Goal: Information Seeking & Learning: Check status

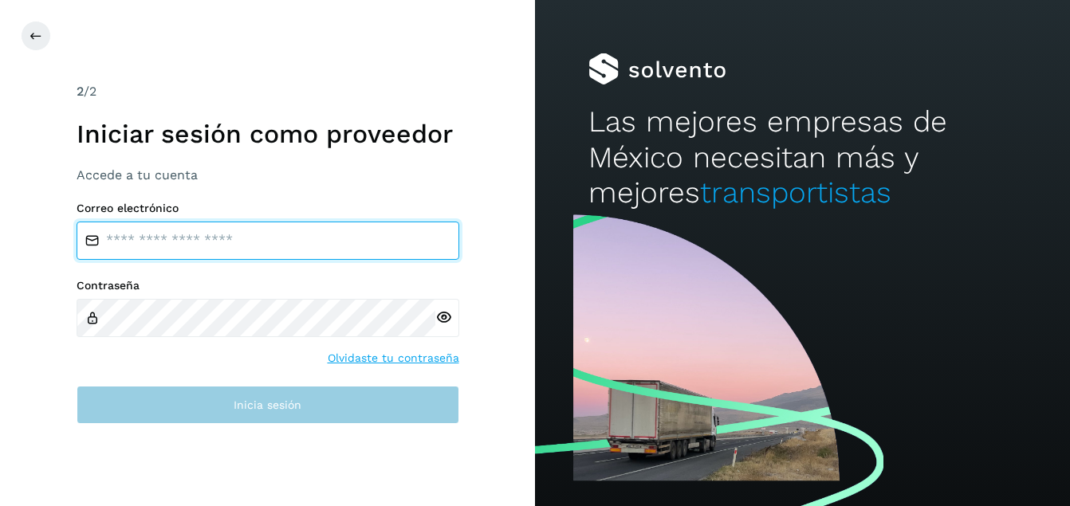
type input "**********"
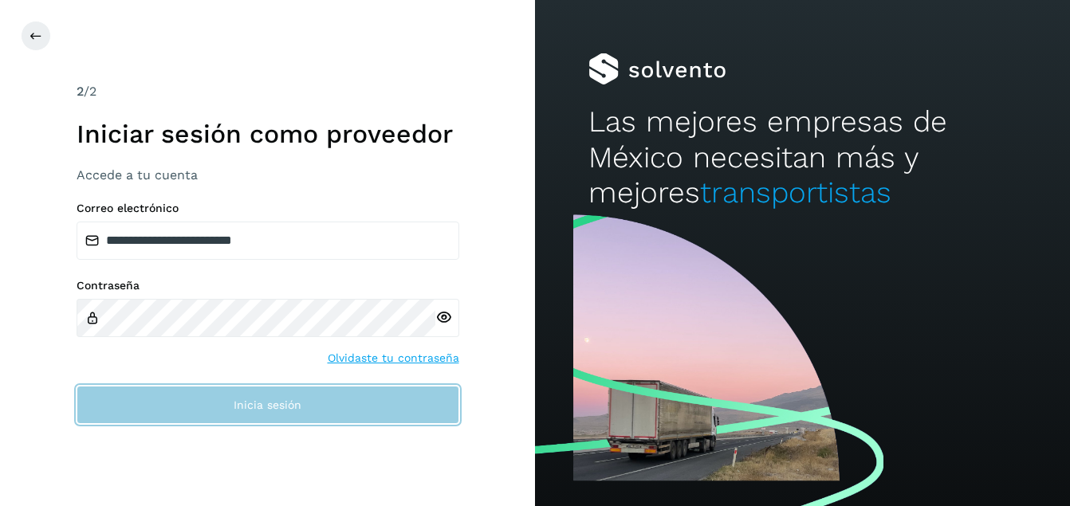
click at [235, 402] on span "Inicia sesión" at bounding box center [268, 404] width 68 height 11
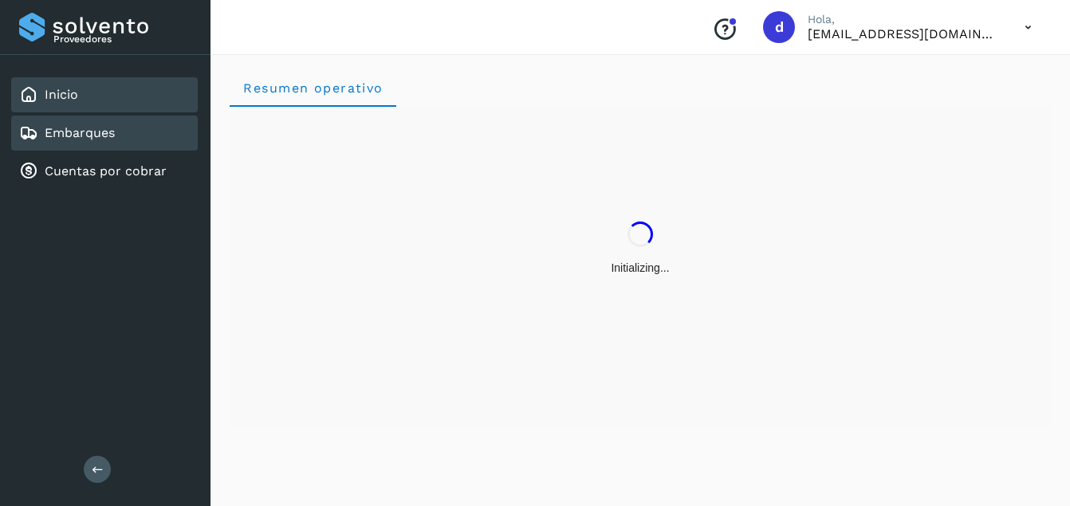
click at [76, 135] on link "Embarques" at bounding box center [80, 132] width 70 height 15
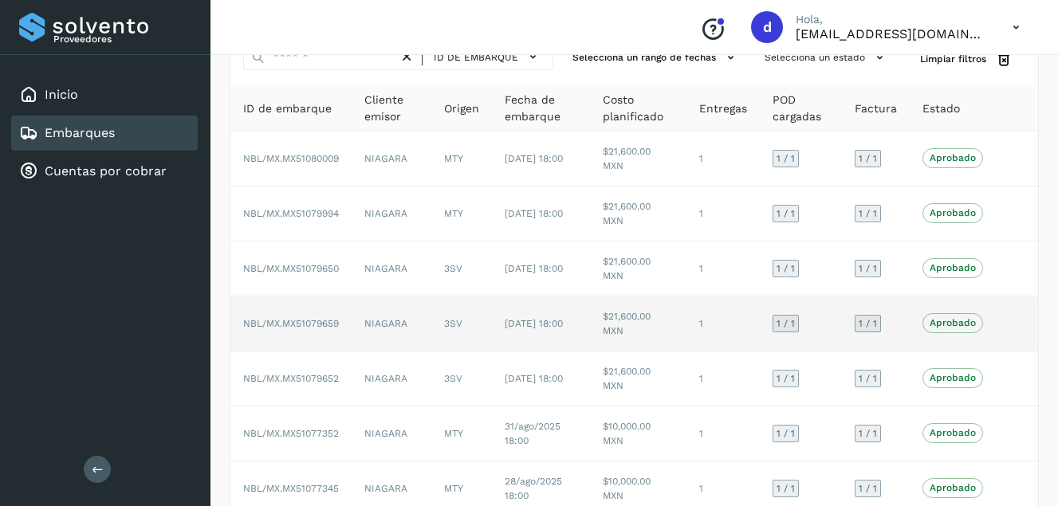
scroll to position [72, 0]
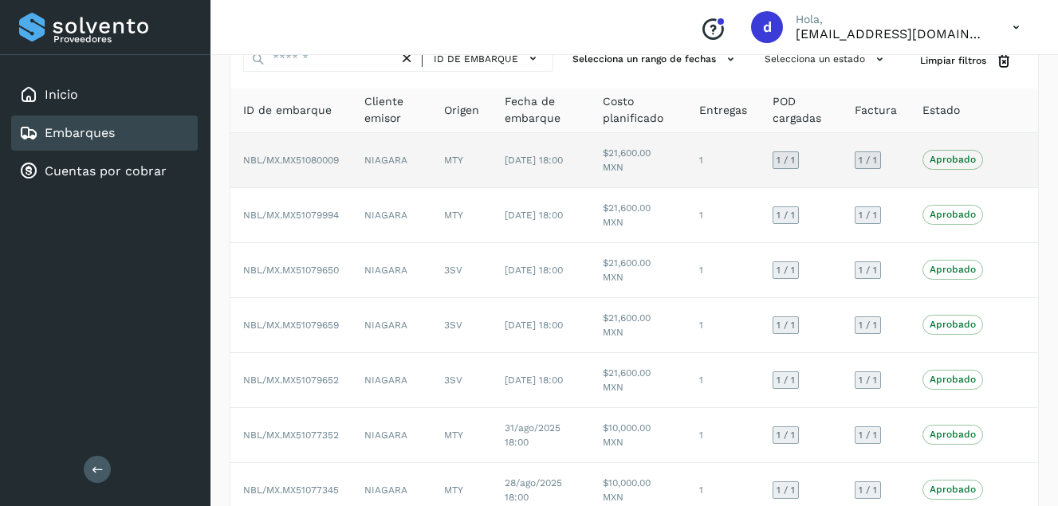
click at [333, 163] on span "NBL/MX.MX51080009" at bounding box center [291, 160] width 96 height 11
click at [320, 162] on span "NBL/MX.MX51080009" at bounding box center [291, 160] width 96 height 11
click at [308, 155] on span "NBL/MX.MX51080009" at bounding box center [291, 160] width 96 height 11
click at [381, 180] on tr "NBL/MX.MX51080009 NIAGARA MTY [DATE] 18:00 $21,600.00 MXN 1 1 / 1 1 / 1 Aprobad…" at bounding box center [633, 160] width 807 height 55
drag, startPoint x: 381, startPoint y: 180, endPoint x: 295, endPoint y: 165, distance: 87.4
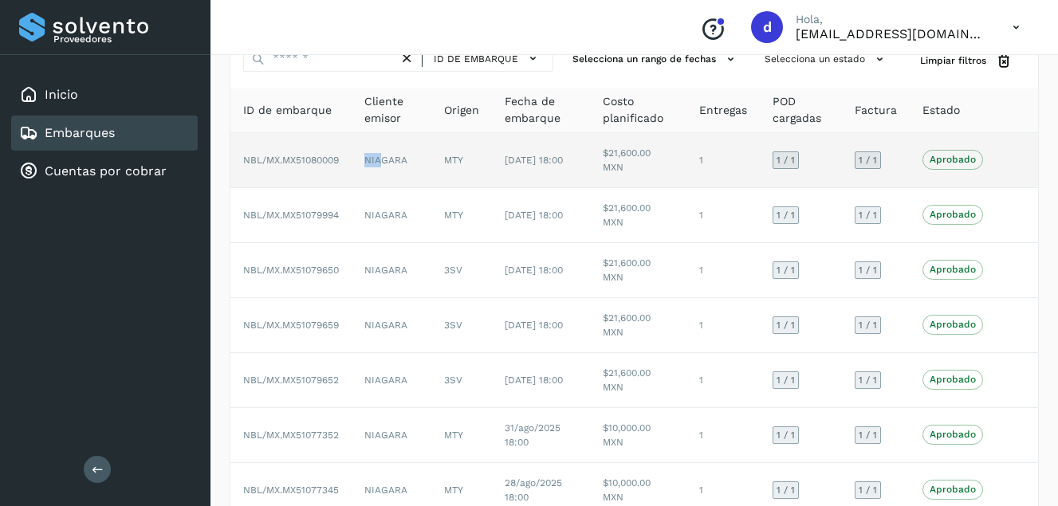
click at [295, 165] on span "NBL/MX.MX51080009" at bounding box center [291, 160] width 96 height 11
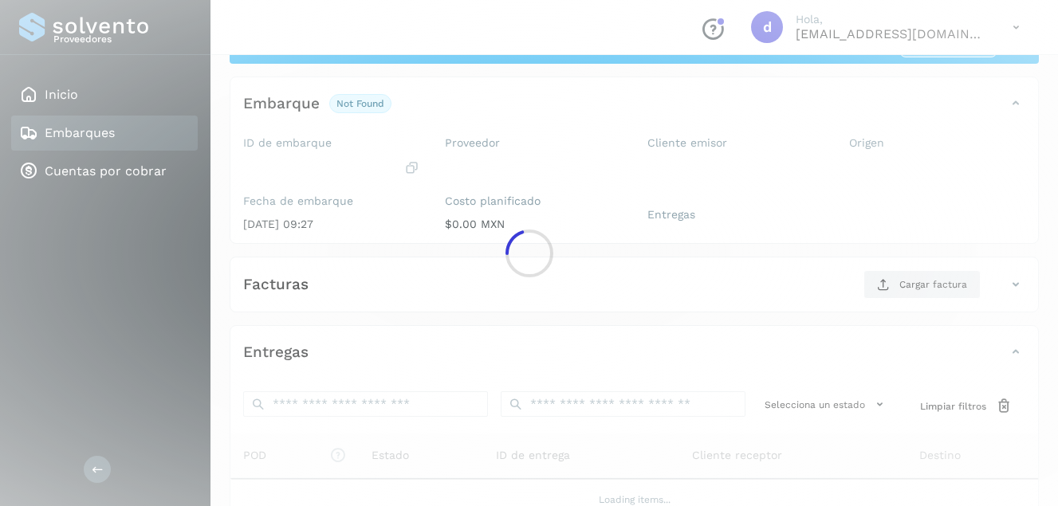
click at [324, 165] on div at bounding box center [529, 253] width 1058 height 506
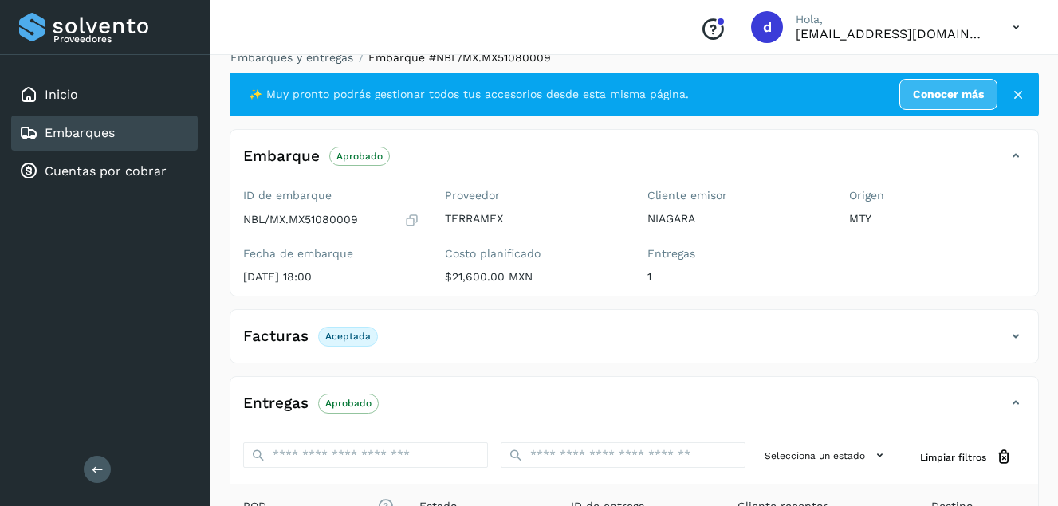
scroll to position [12, 0]
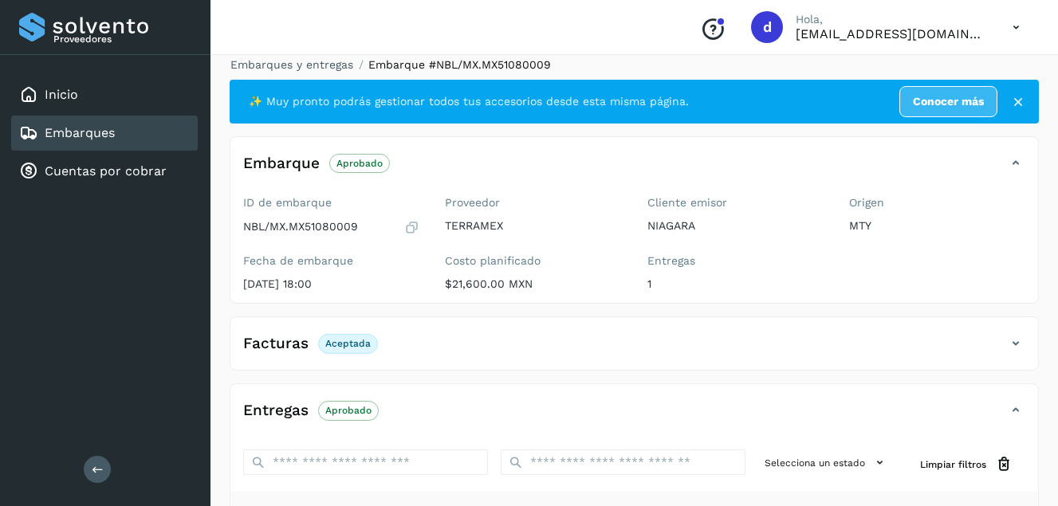
click at [344, 340] on p "Aceptada" at bounding box center [347, 343] width 45 height 11
click at [344, 347] on p "Aceptada" at bounding box center [347, 343] width 45 height 11
click at [344, 410] on p "Aprobado" at bounding box center [348, 410] width 46 height 11
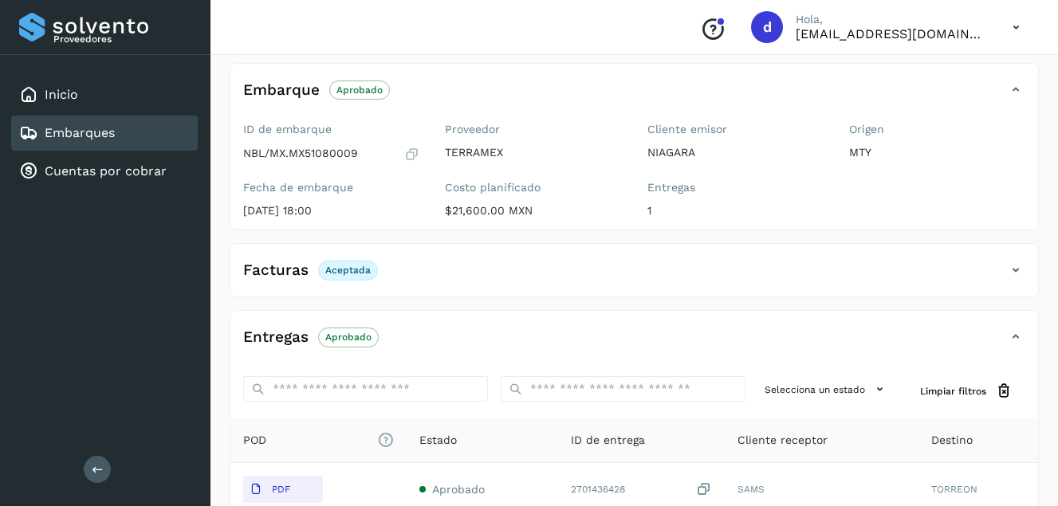
scroll to position [171, 0]
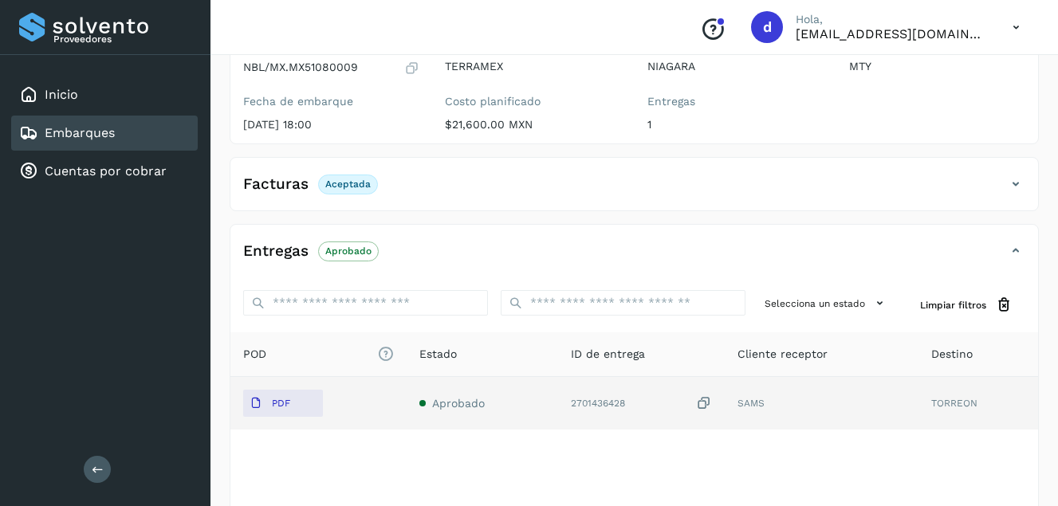
click at [466, 401] on span "Aprobado" at bounding box center [458, 403] width 53 height 13
click at [740, 400] on td "SAMS" at bounding box center [820, 403] width 193 height 53
click at [287, 401] on p "PDF" at bounding box center [281, 403] width 18 height 11
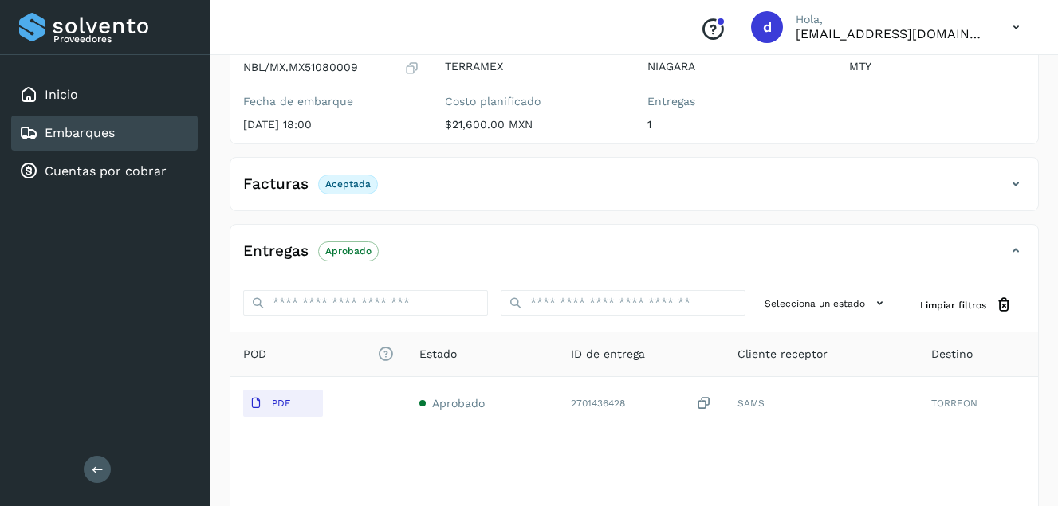
click at [334, 181] on p "Aceptada" at bounding box center [347, 184] width 45 height 11
click at [290, 188] on h4 "Facturas" at bounding box center [275, 184] width 65 height 18
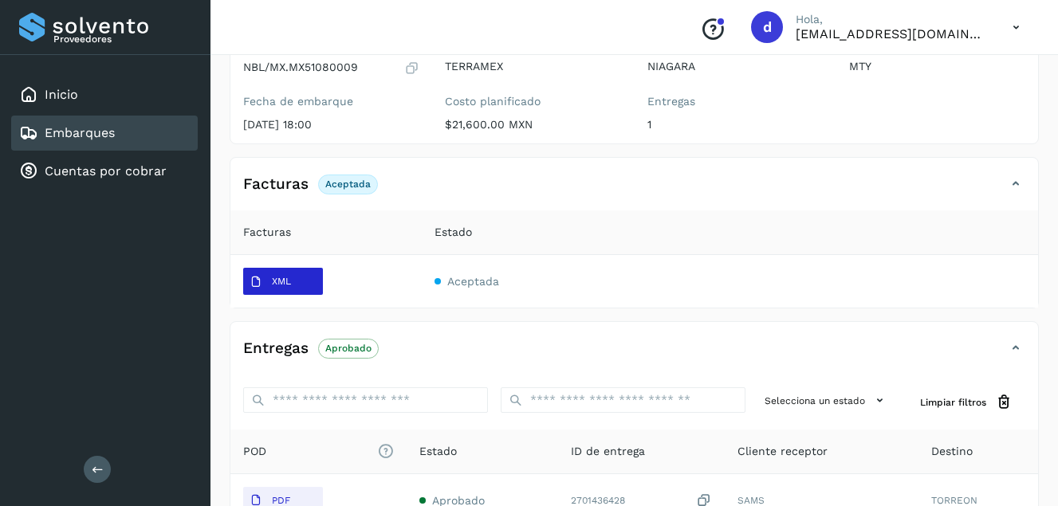
click at [282, 278] on p "XML" at bounding box center [281, 281] width 19 height 11
drag, startPoint x: 259, startPoint y: 63, endPoint x: 303, endPoint y: 66, distance: 44.0
click at [303, 66] on p "NBL/MX.MX51080009" at bounding box center [300, 68] width 115 height 14
drag, startPoint x: 303, startPoint y: 66, endPoint x: 432, endPoint y: 129, distance: 143.6
click at [432, 129] on div "Proveedor TERRAMEX Costo planificado $21,600.00 MXN" at bounding box center [533, 86] width 202 height 113
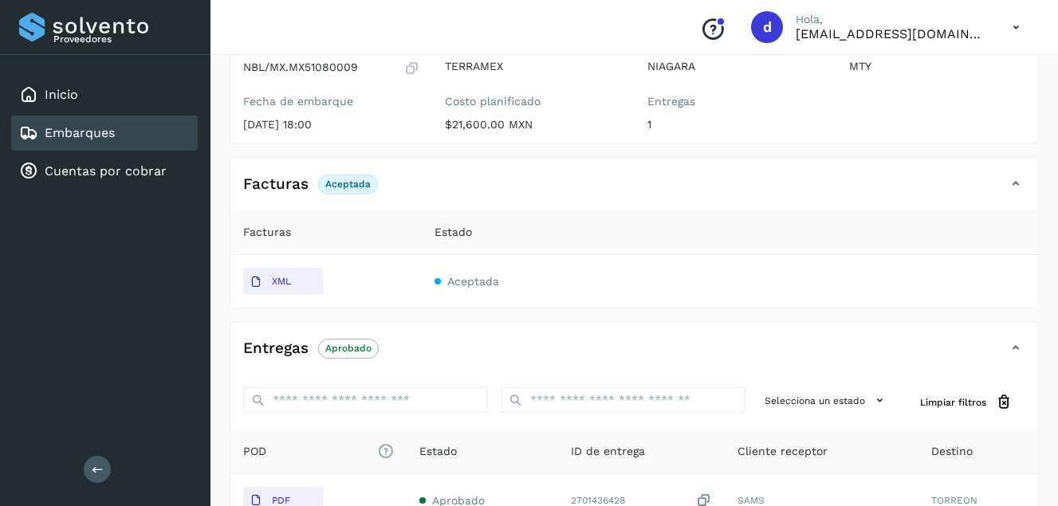
click at [406, 65] on icon at bounding box center [411, 68] width 15 height 16
click at [107, 144] on div "Embarques" at bounding box center [104, 133] width 186 height 35
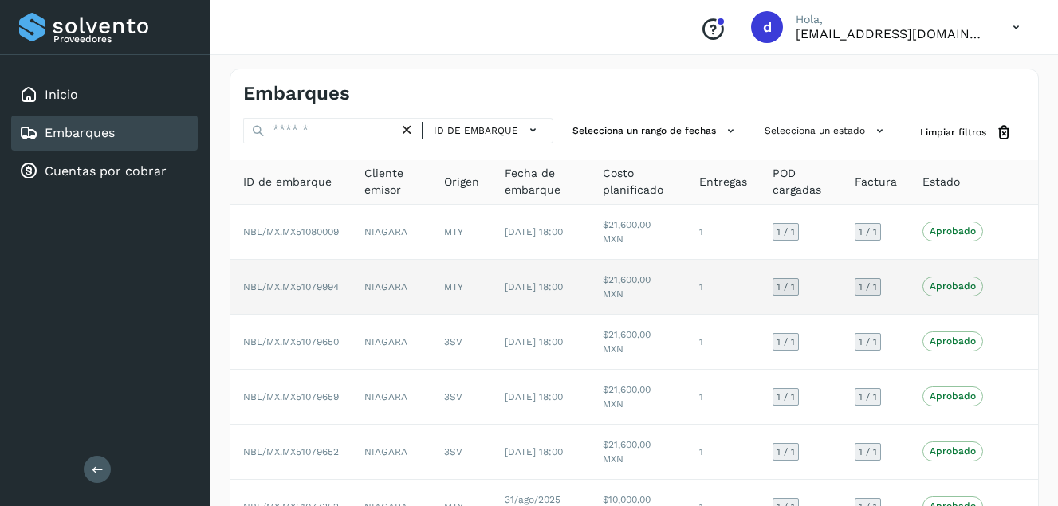
click at [289, 291] on span "NBL/MX.MX51079994" at bounding box center [291, 286] width 96 height 11
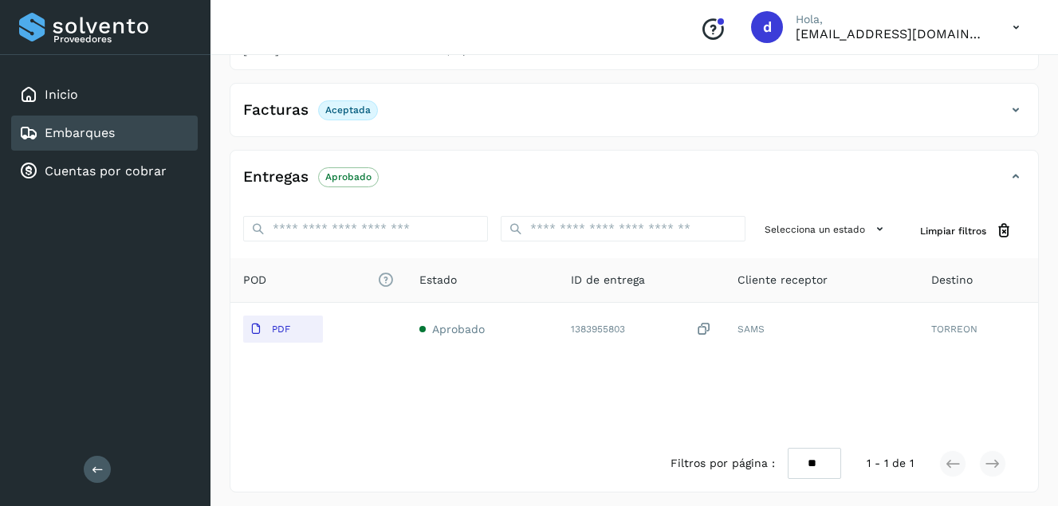
scroll to position [251, 0]
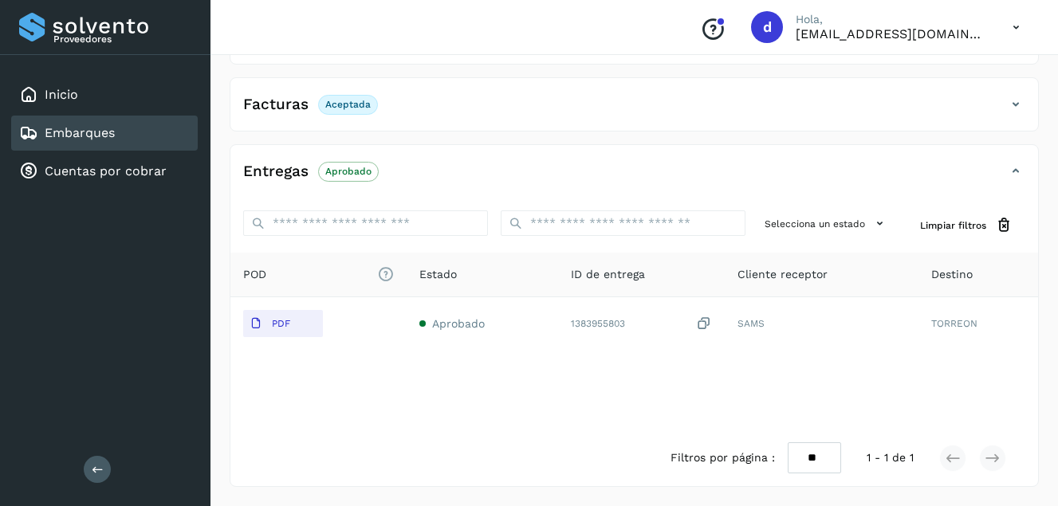
click at [344, 102] on p "Aceptada" at bounding box center [347, 104] width 45 height 11
click at [285, 107] on h4 "Facturas" at bounding box center [275, 105] width 65 height 18
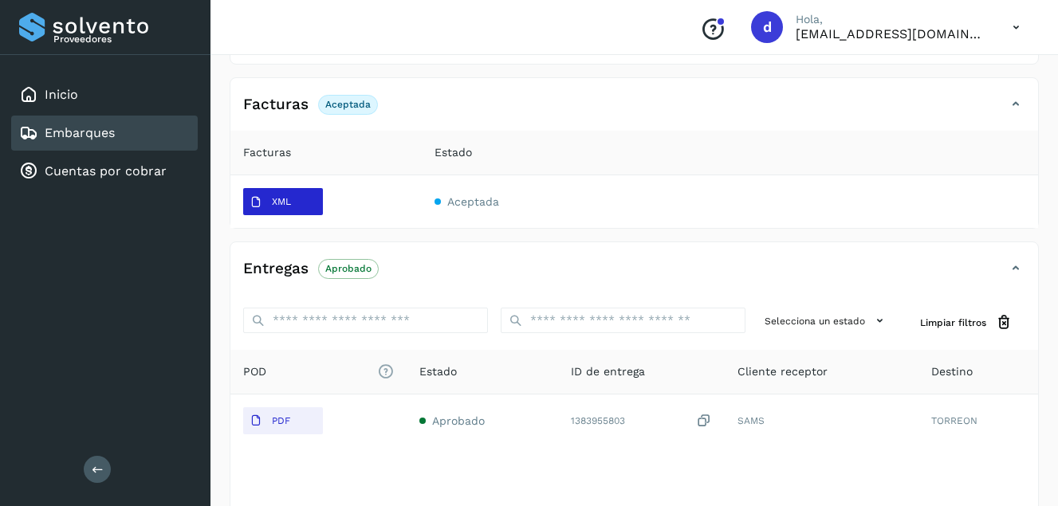
click at [291, 204] on p "XML" at bounding box center [281, 201] width 19 height 11
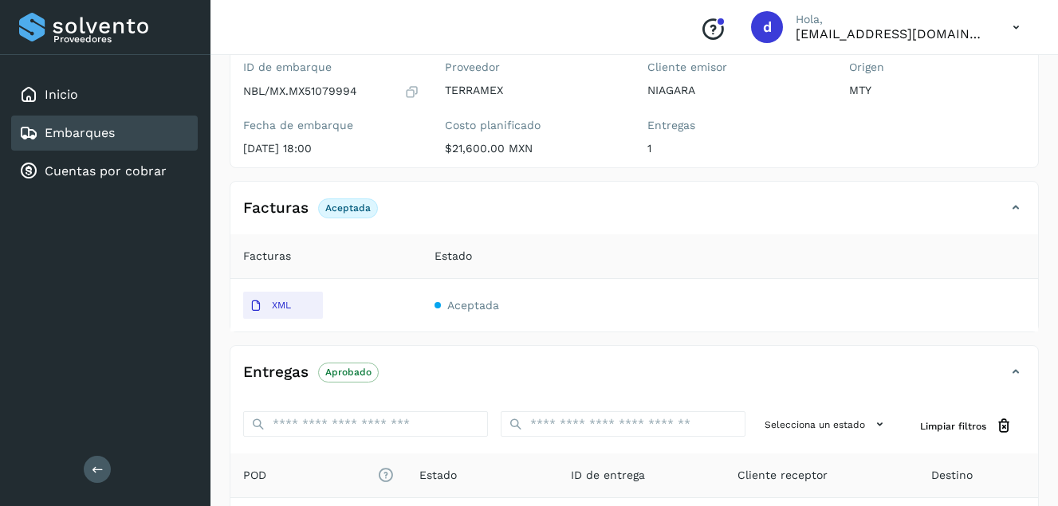
scroll to position [12, 0]
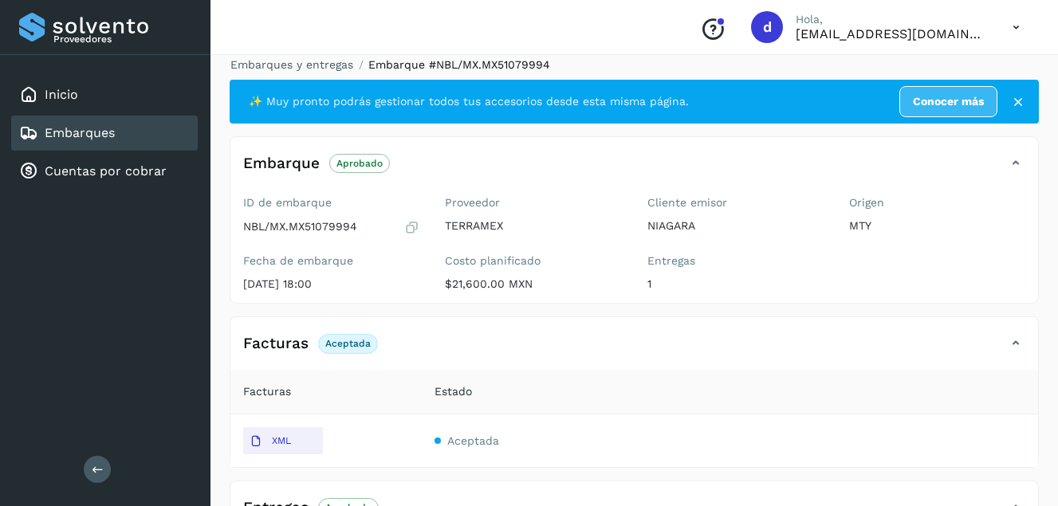
click at [409, 226] on icon at bounding box center [411, 227] width 15 height 16
click at [131, 143] on div "Embarques" at bounding box center [104, 133] width 186 height 35
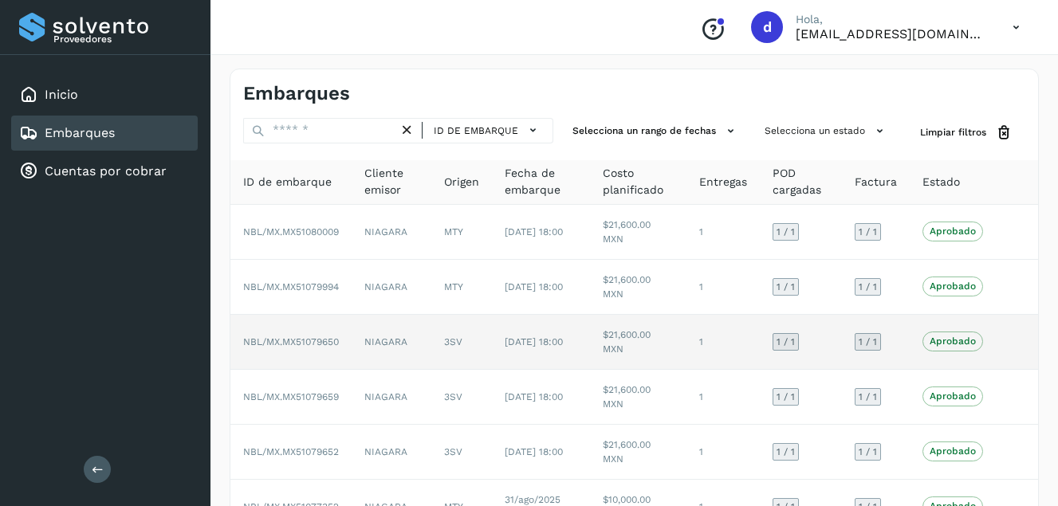
click at [300, 342] on span "NBL/MX.MX51079650" at bounding box center [291, 341] width 96 height 11
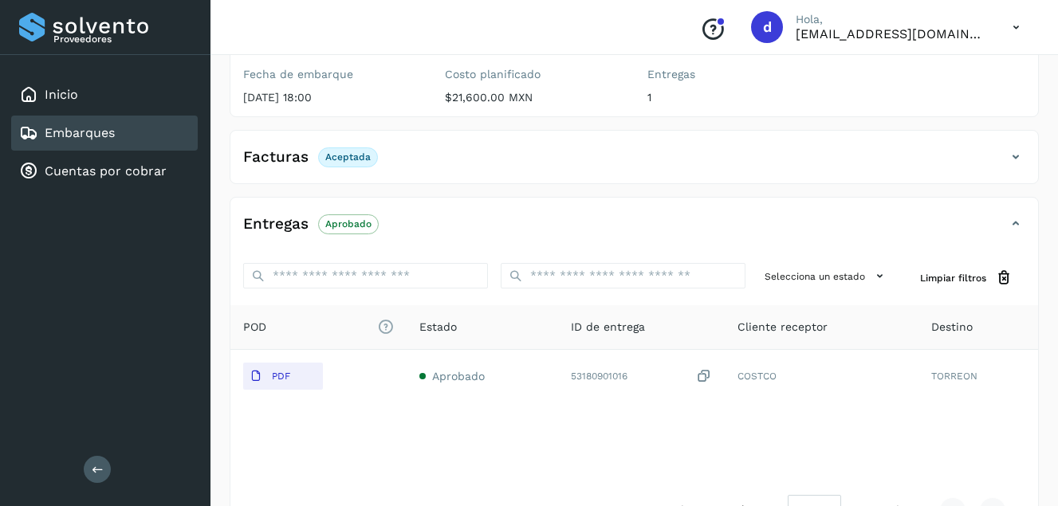
scroll to position [239, 0]
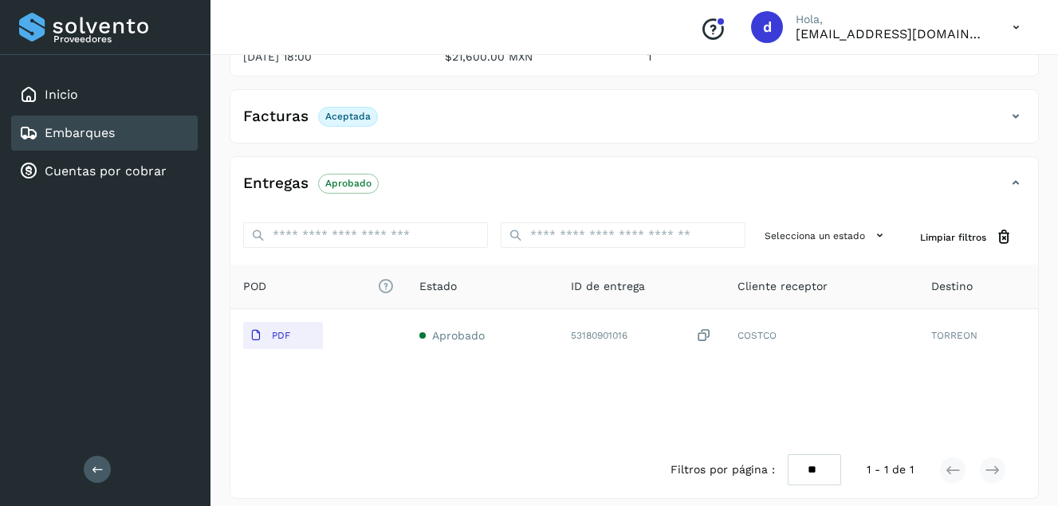
click at [337, 120] on p "Aceptada" at bounding box center [347, 116] width 45 height 11
click at [330, 113] on p "Aceptada" at bounding box center [347, 116] width 45 height 11
click at [351, 123] on span "Aceptada" at bounding box center [348, 116] width 60 height 19
click at [351, 120] on p "Aceptada" at bounding box center [347, 116] width 45 height 11
click at [272, 112] on h4 "Facturas" at bounding box center [275, 117] width 65 height 18
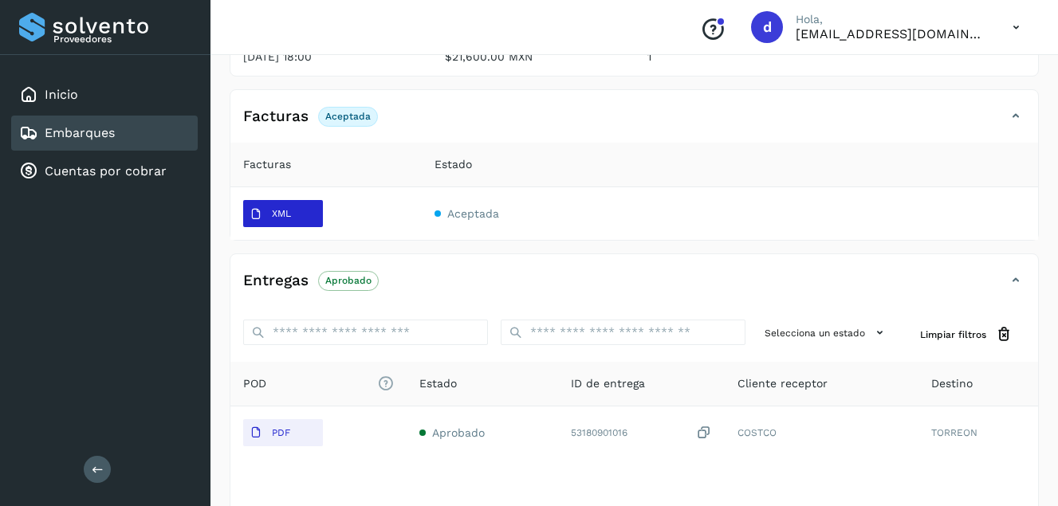
click at [296, 213] on span "XML" at bounding box center [270, 215] width 54 height 26
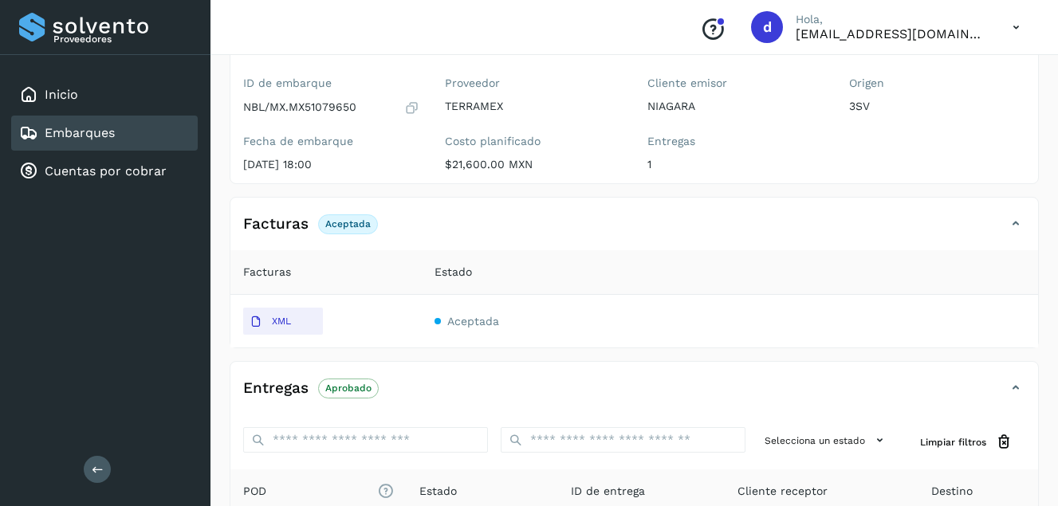
scroll to position [0, 0]
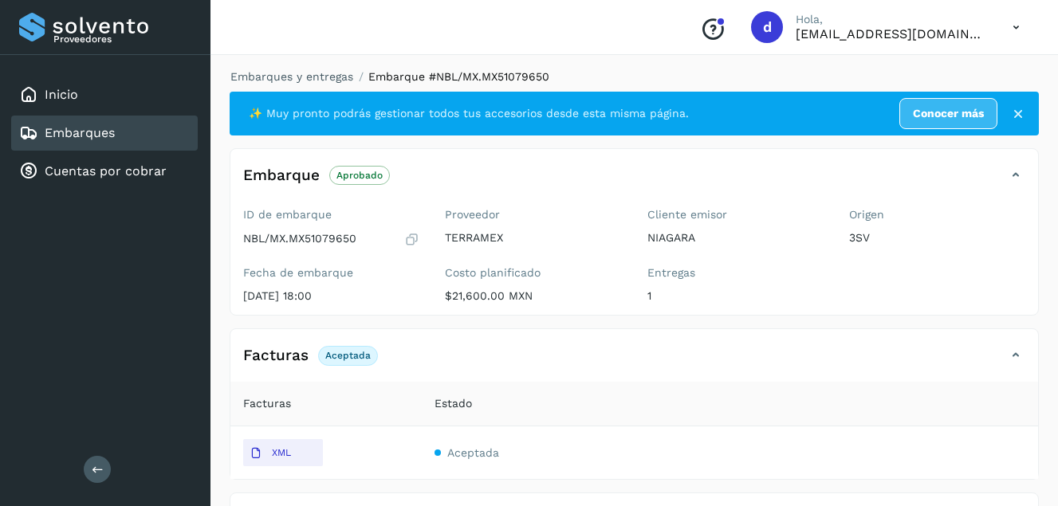
click at [409, 235] on icon at bounding box center [411, 239] width 15 height 16
click at [93, 136] on link "Embarques" at bounding box center [80, 132] width 70 height 15
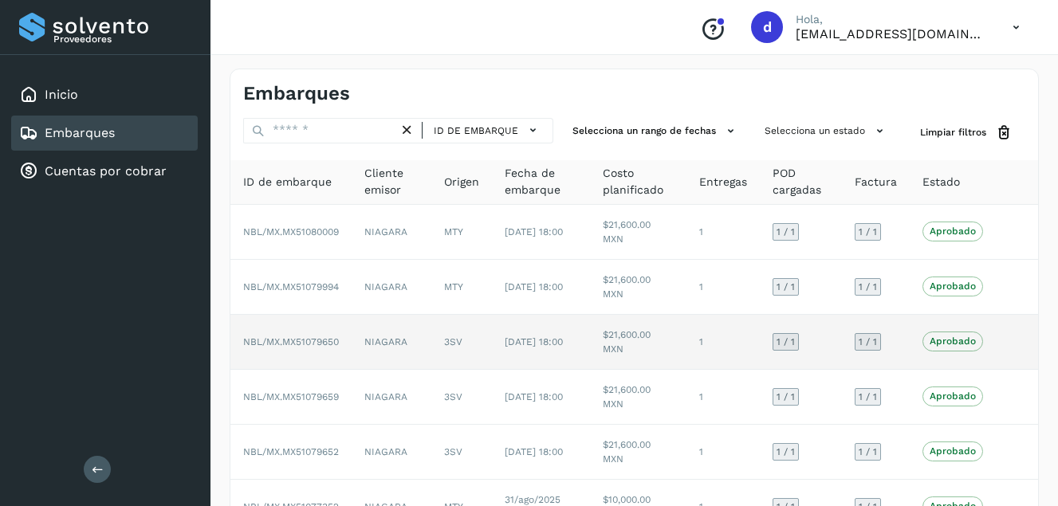
click at [313, 340] on span "NBL/MX.MX51079650" at bounding box center [291, 341] width 96 height 11
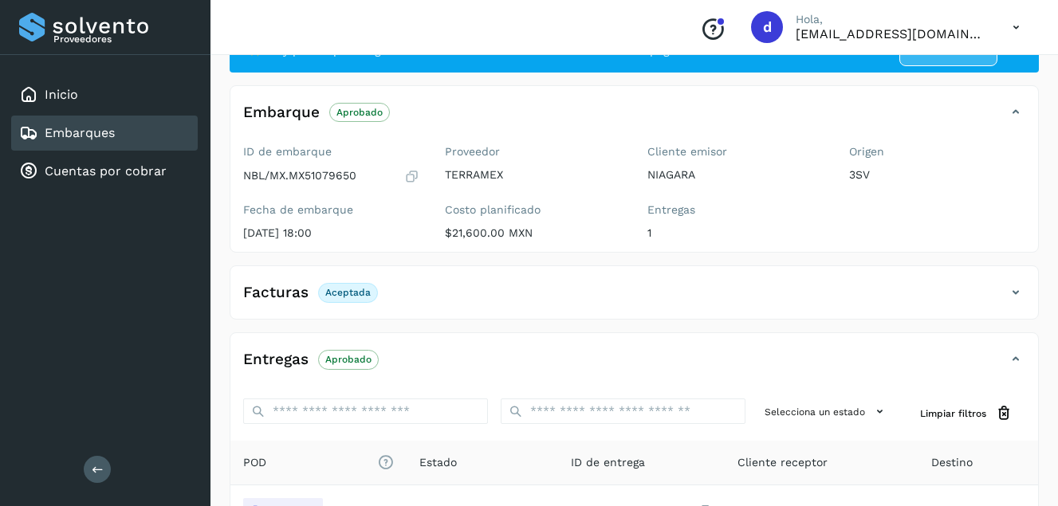
scroll to position [159, 0]
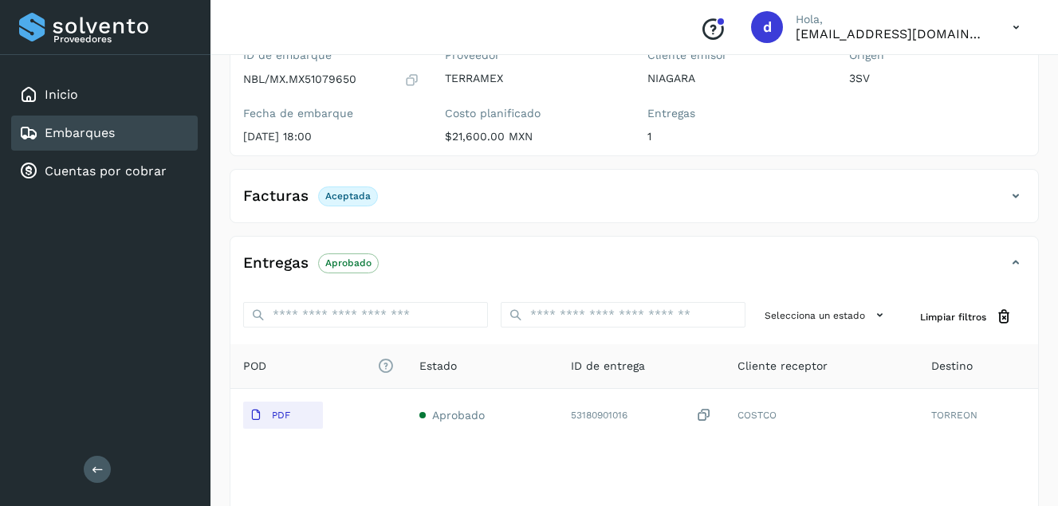
click at [112, 128] on link "Embarques" at bounding box center [80, 132] width 70 height 15
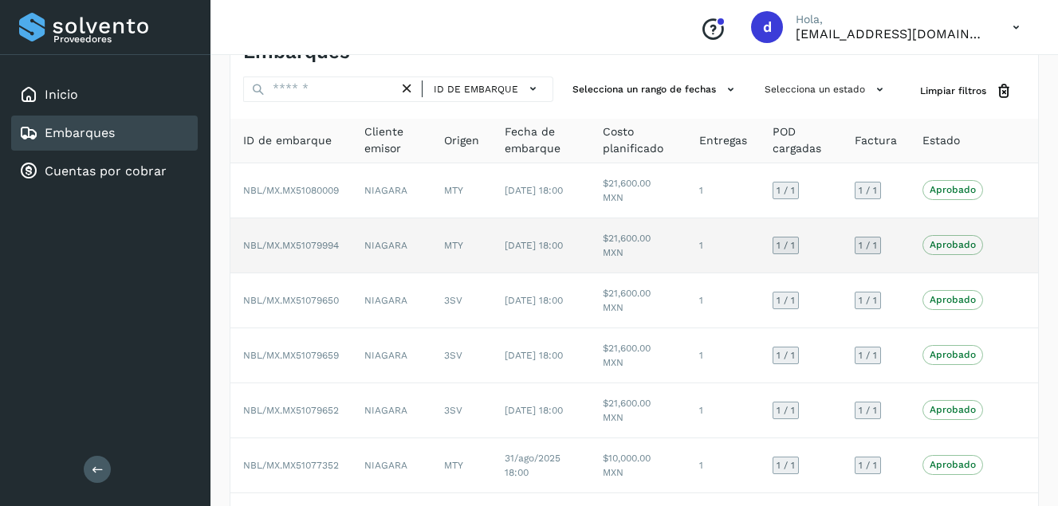
scroll to position [80, 0]
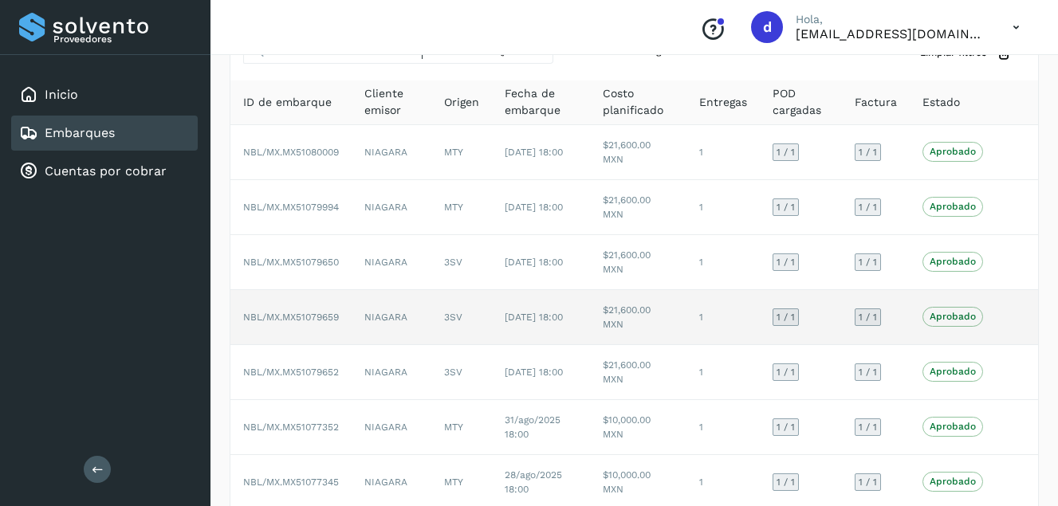
click at [308, 315] on span "NBL/MX.MX51079659" at bounding box center [291, 317] width 96 height 11
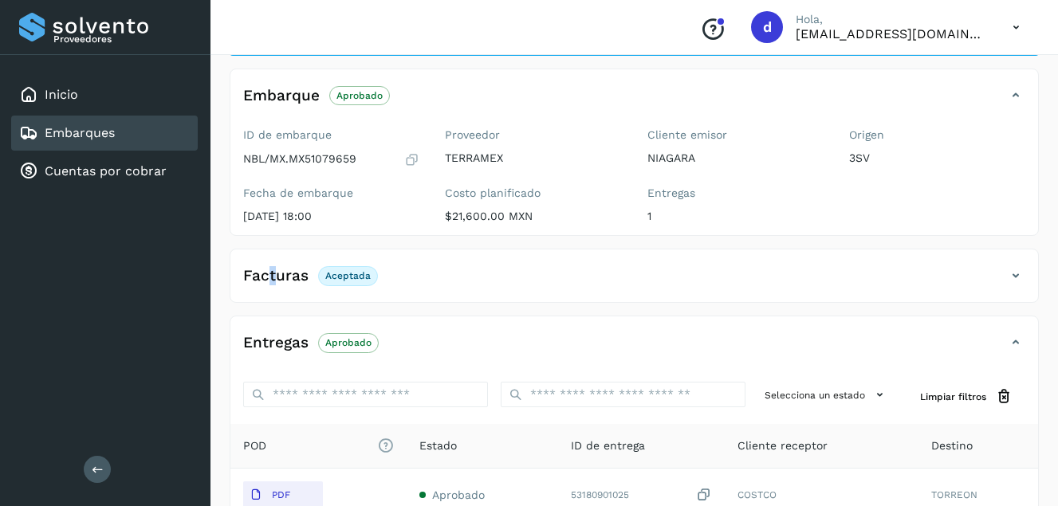
click at [271, 277] on h4 "Facturas" at bounding box center [275, 276] width 65 height 18
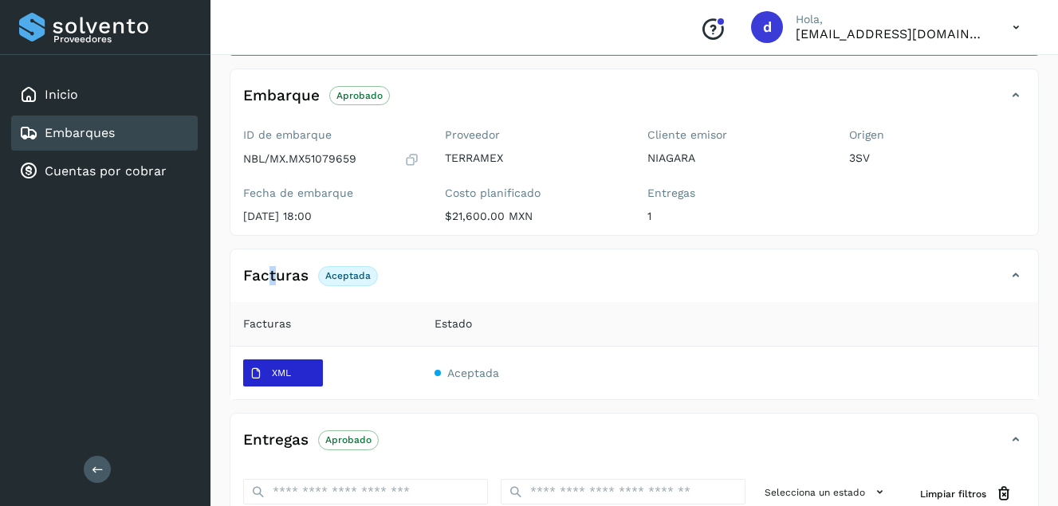
drag, startPoint x: 271, startPoint y: 277, endPoint x: 278, endPoint y: 367, distance: 89.6
click at [278, 367] on span "XML" at bounding box center [270, 374] width 54 height 26
click at [414, 158] on icon at bounding box center [411, 159] width 15 height 16
click at [135, 132] on div "Embarques" at bounding box center [104, 133] width 186 height 35
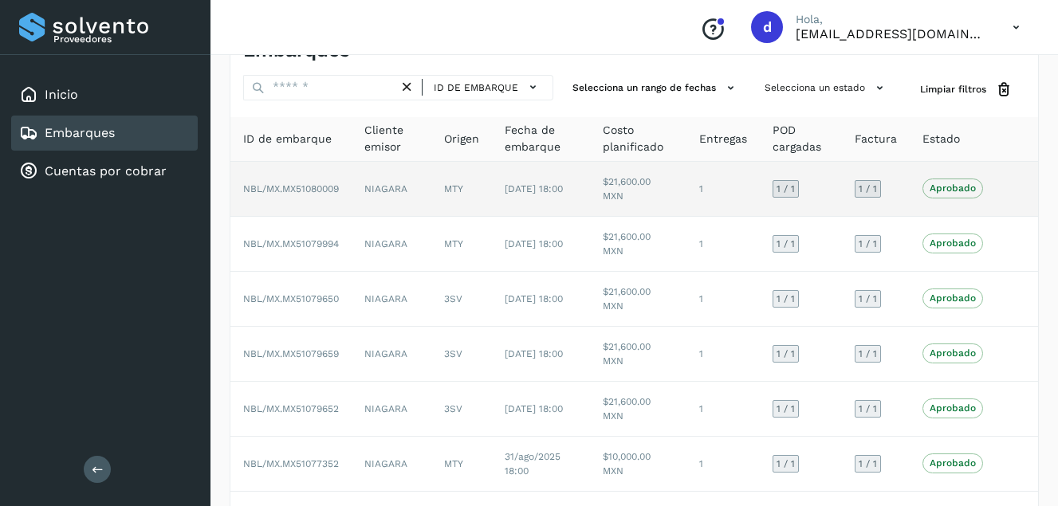
scroll to position [80, 0]
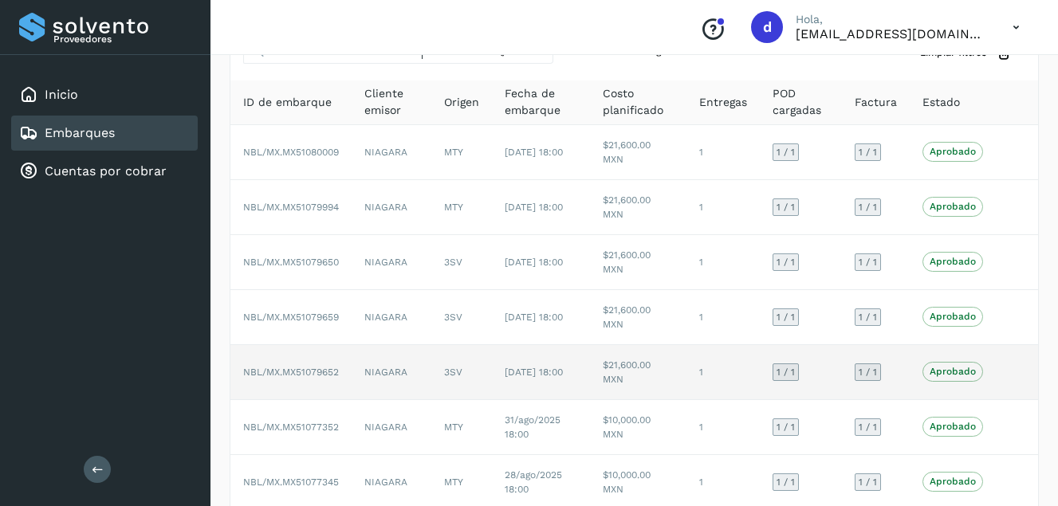
click at [308, 386] on td "NBL/MX.MX51079652" at bounding box center [290, 372] width 121 height 55
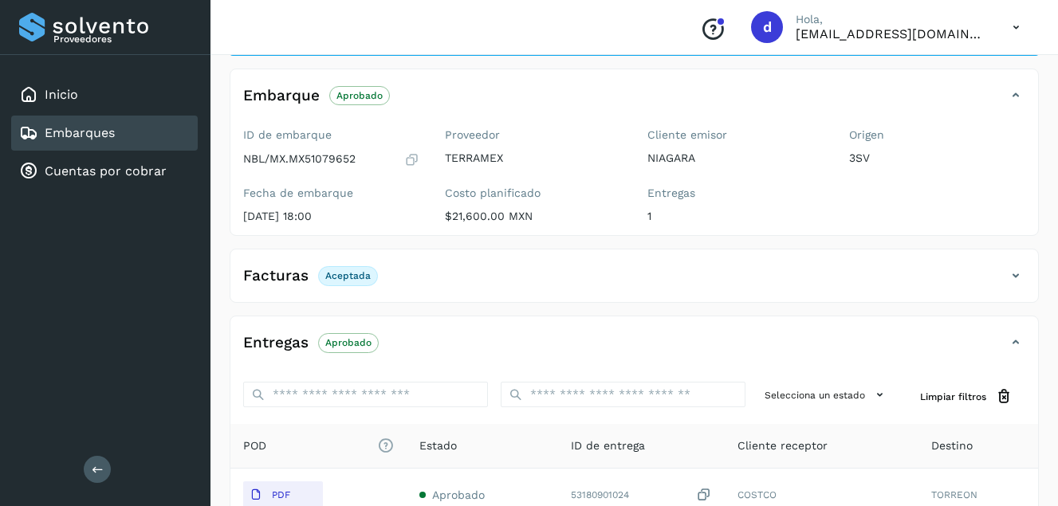
click at [277, 344] on h4 "Entregas" at bounding box center [275, 343] width 65 height 18
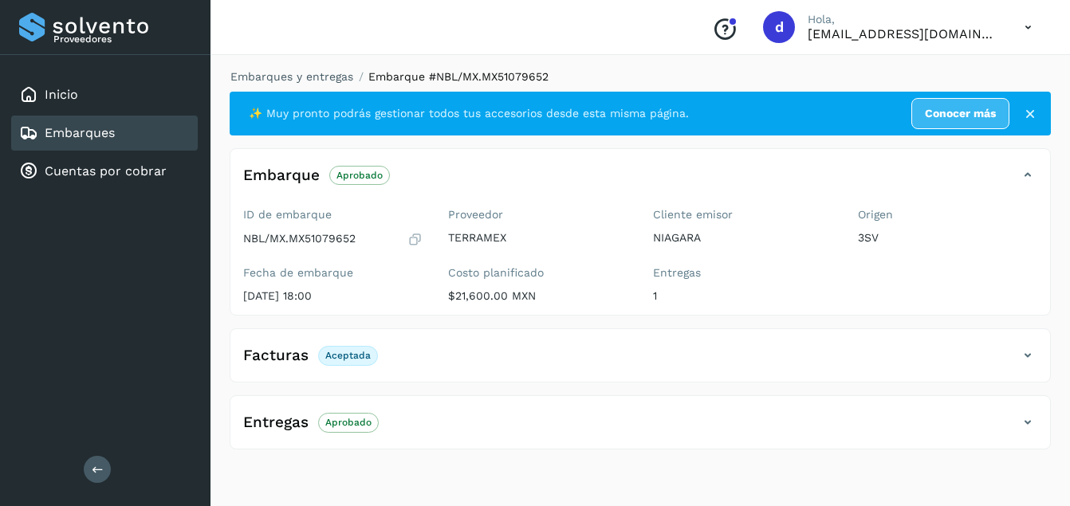
click at [285, 353] on h4 "Facturas" at bounding box center [275, 356] width 65 height 18
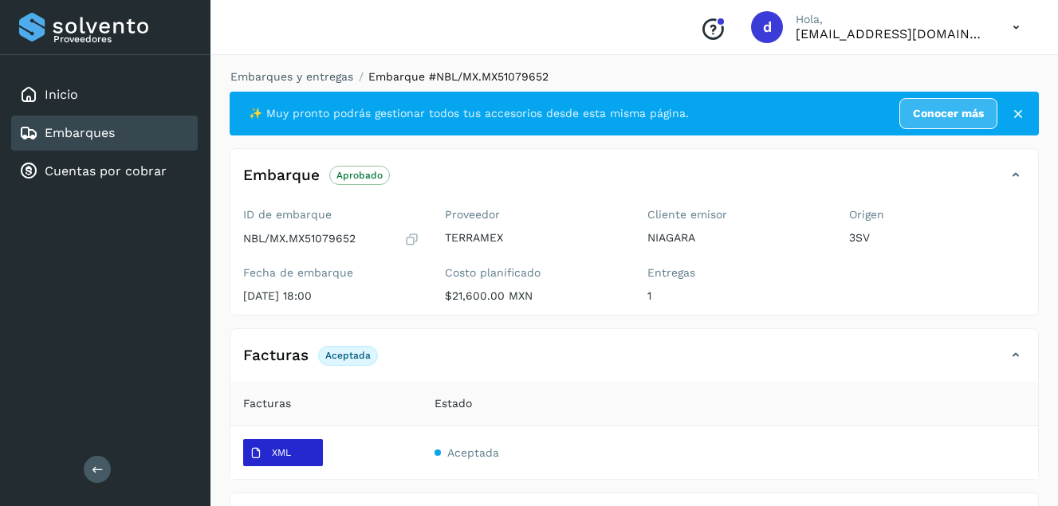
click at [272, 459] on span "XML" at bounding box center [270, 454] width 54 height 26
click at [411, 240] on icon at bounding box center [411, 239] width 15 height 16
click at [117, 132] on div "Embarques" at bounding box center [104, 133] width 186 height 35
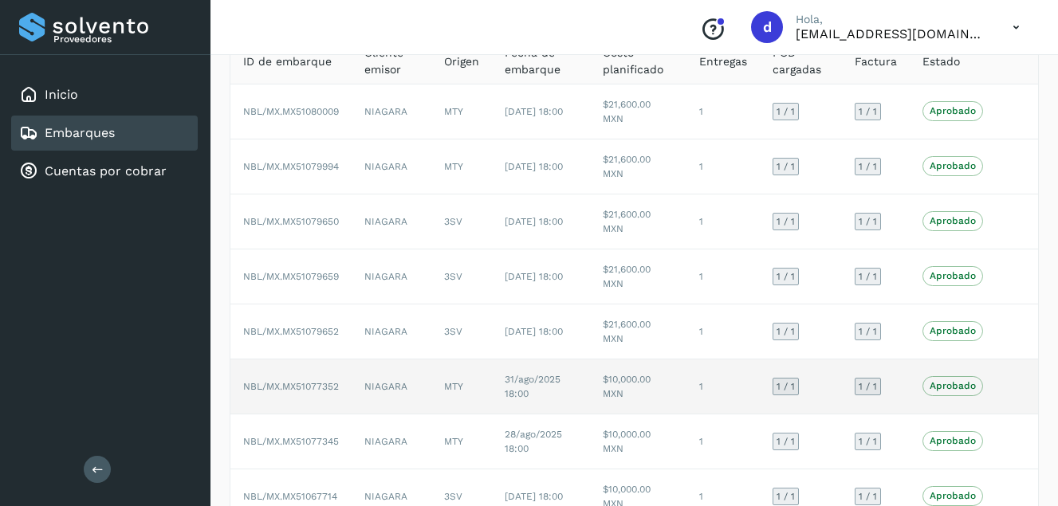
scroll to position [159, 0]
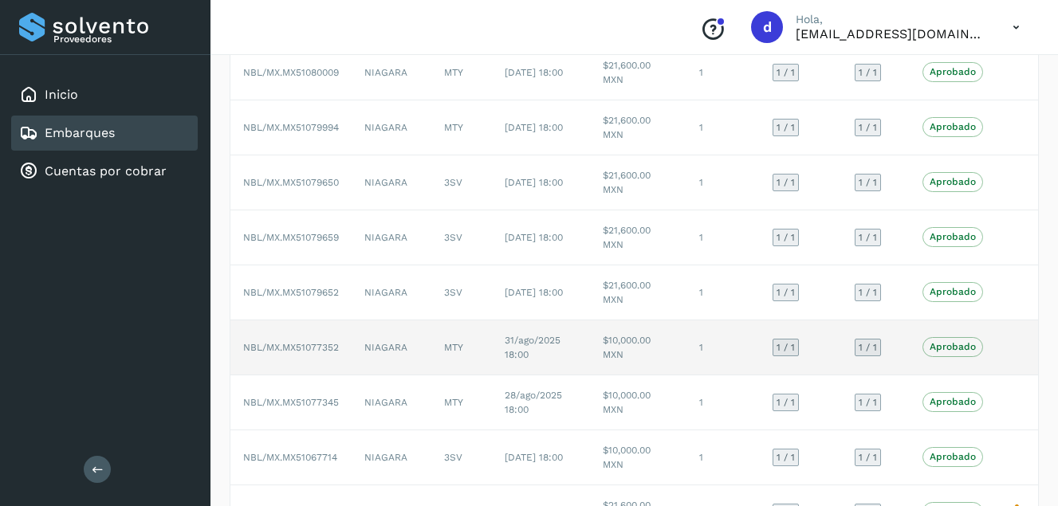
click at [319, 338] on td "NBL/MX.MX51077352" at bounding box center [290, 347] width 121 height 55
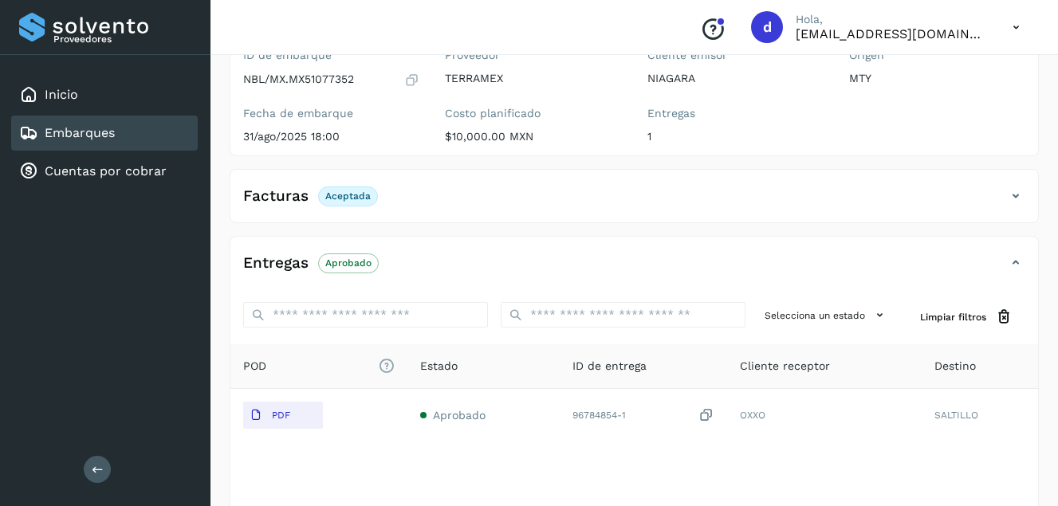
click at [277, 198] on h4 "Facturas" at bounding box center [275, 196] width 65 height 18
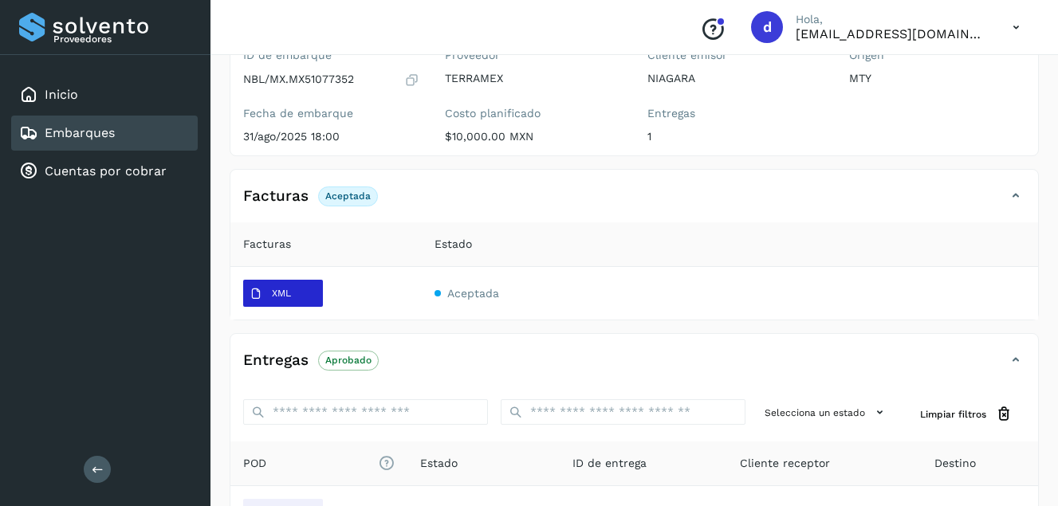
click at [297, 289] on button "XML" at bounding box center [283, 293] width 80 height 27
click at [414, 77] on icon at bounding box center [411, 80] width 15 height 16
click at [122, 125] on div "Embarques" at bounding box center [104, 133] width 186 height 35
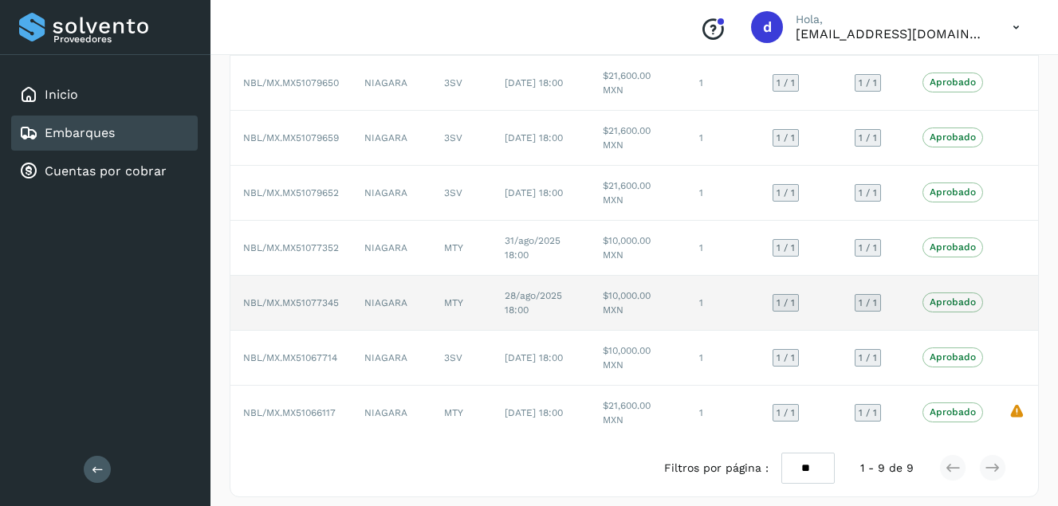
scroll to position [269, 0]
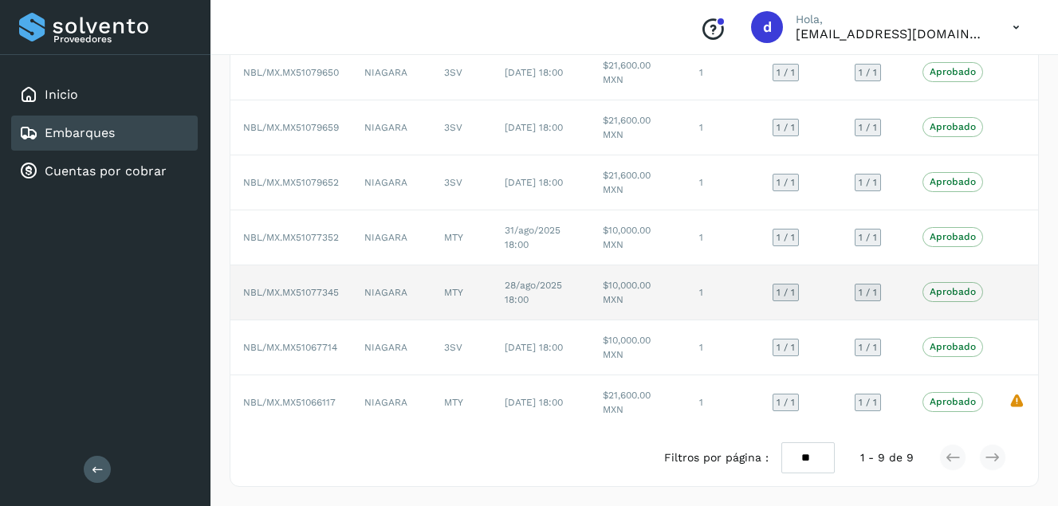
click at [315, 285] on td "NBL/MX.MX51077345" at bounding box center [290, 292] width 121 height 55
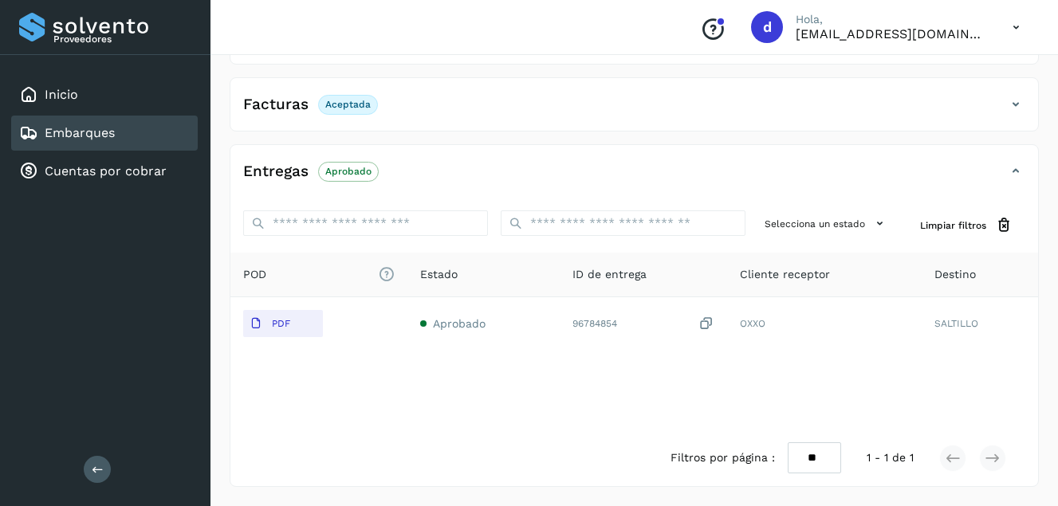
scroll to position [251, 0]
click at [284, 106] on h4 "Facturas" at bounding box center [275, 105] width 65 height 18
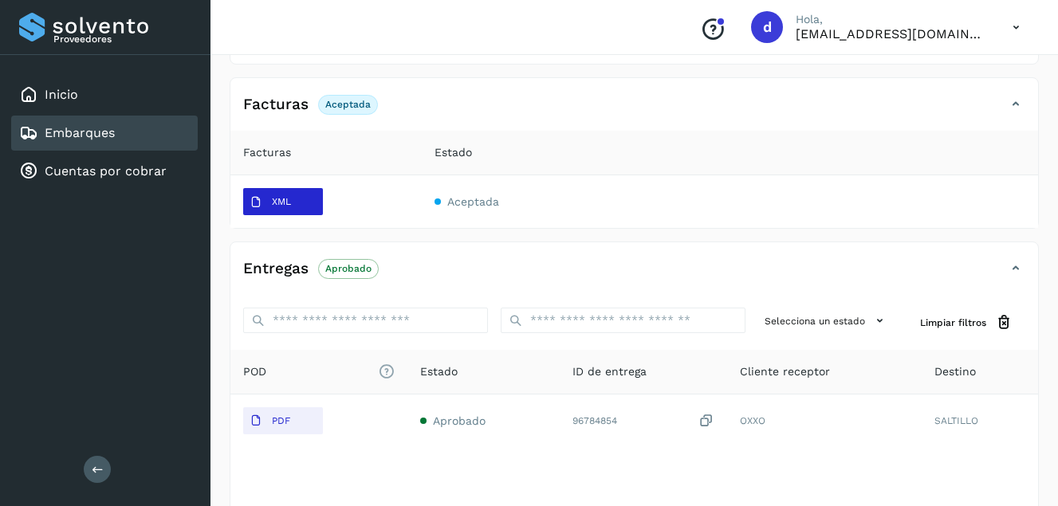
click at [266, 197] on span "XML" at bounding box center [270, 203] width 54 height 26
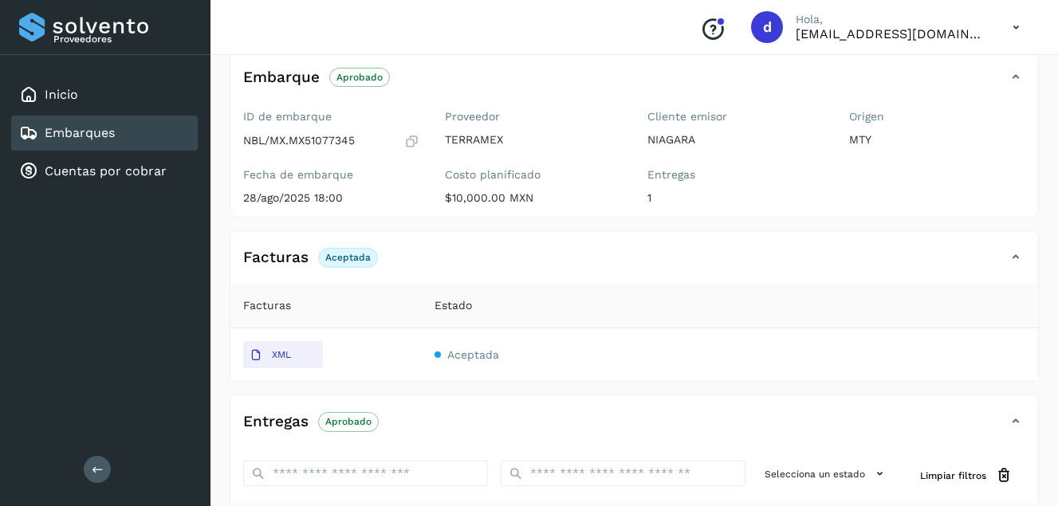
scroll to position [92, 0]
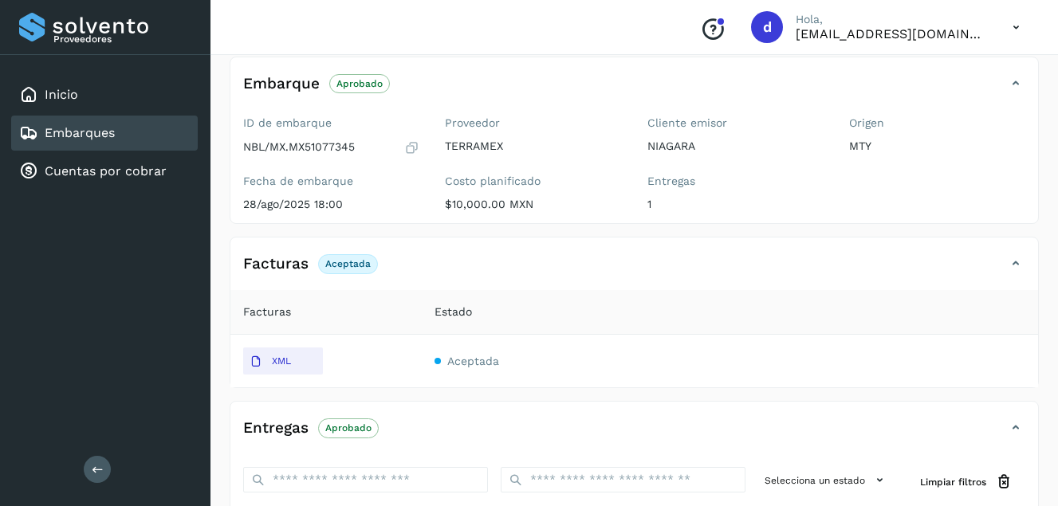
click at [414, 143] on icon at bounding box center [411, 147] width 15 height 16
click at [406, 144] on icon at bounding box center [411, 147] width 15 height 16
click at [77, 139] on link "Embarques" at bounding box center [80, 132] width 70 height 15
